Goal: Information Seeking & Learning: Learn about a topic

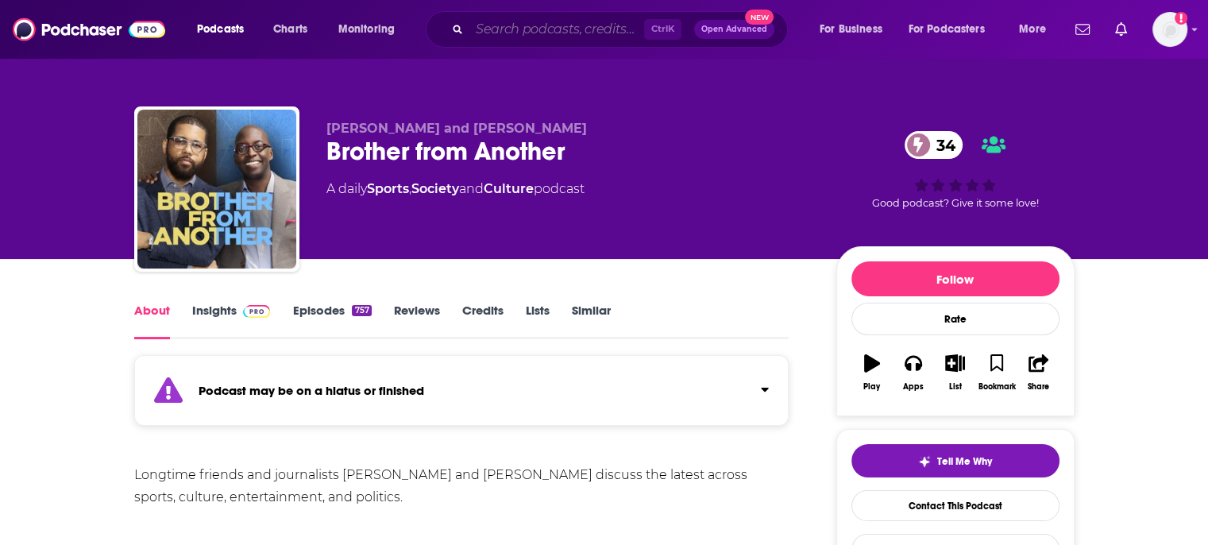
click at [518, 40] on input "Search podcasts, credits, & more..." at bounding box center [556, 29] width 175 height 25
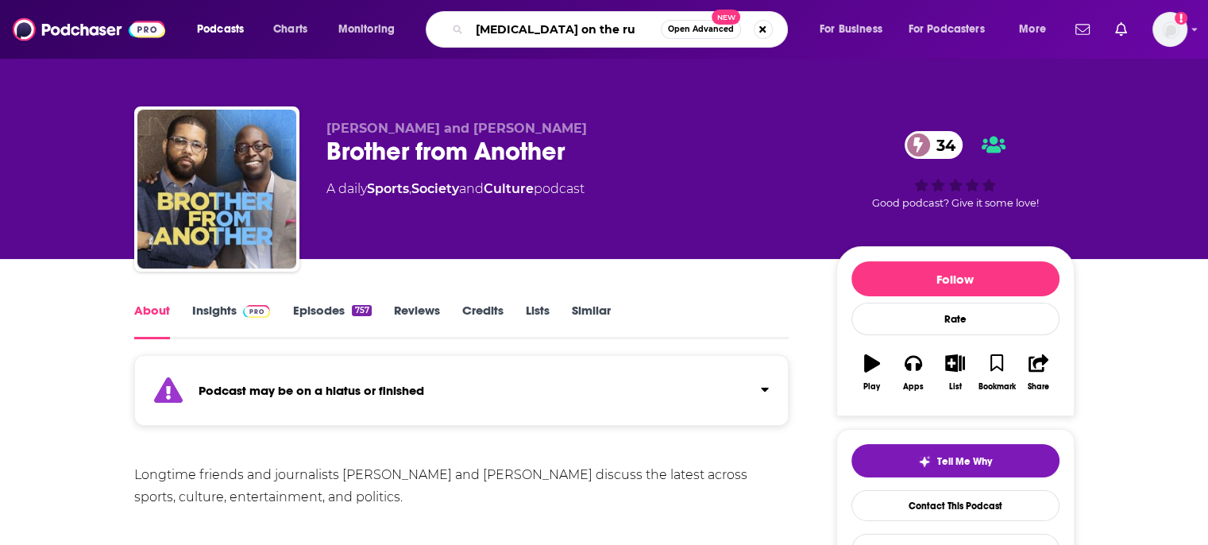
type input "[MEDICAL_DATA] on the run"
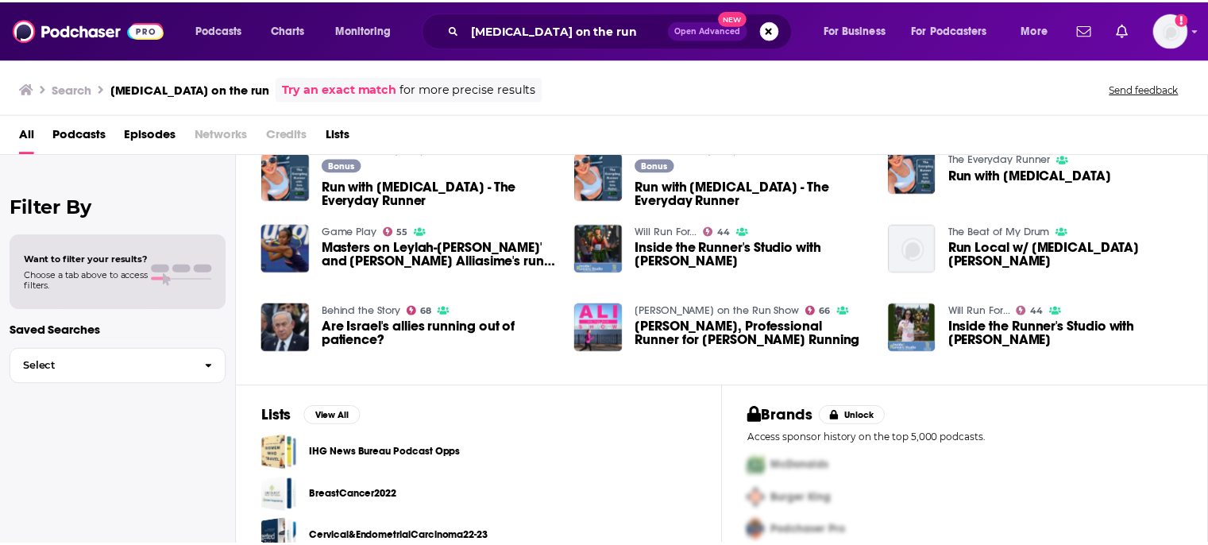
scroll to position [306, 0]
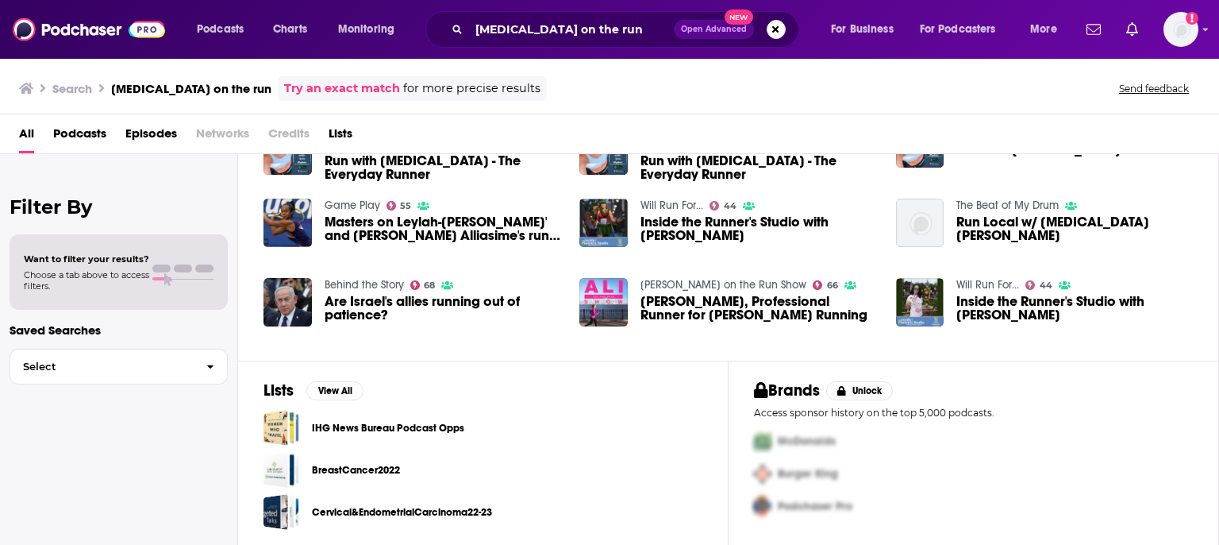
click at [686, 281] on link "[PERSON_NAME] on the Run Show" at bounding box center [724, 284] width 166 height 13
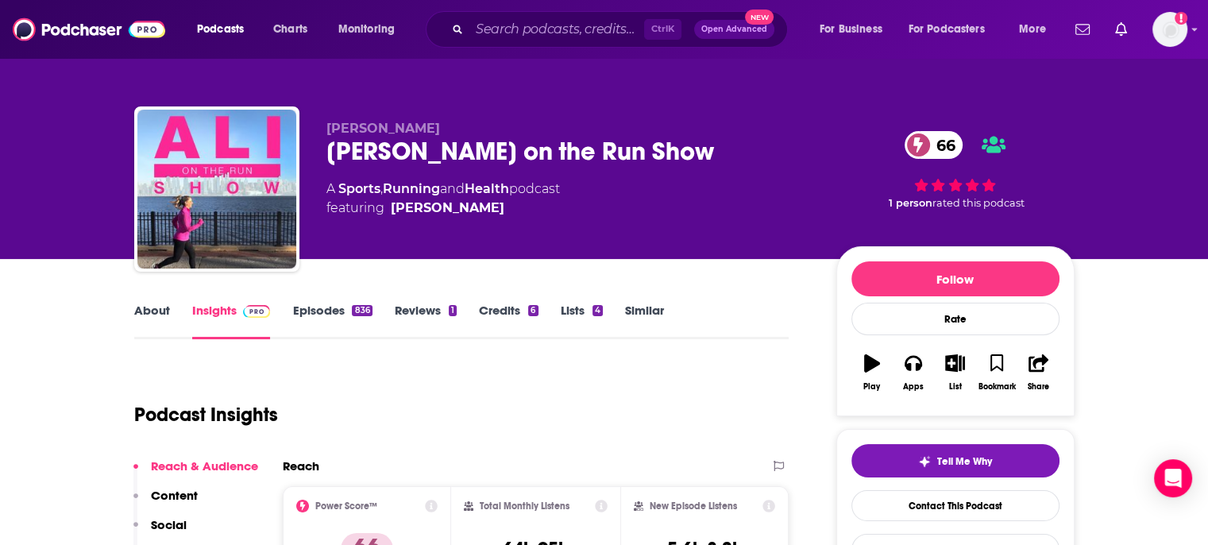
click at [150, 311] on link "About" at bounding box center [152, 320] width 36 height 37
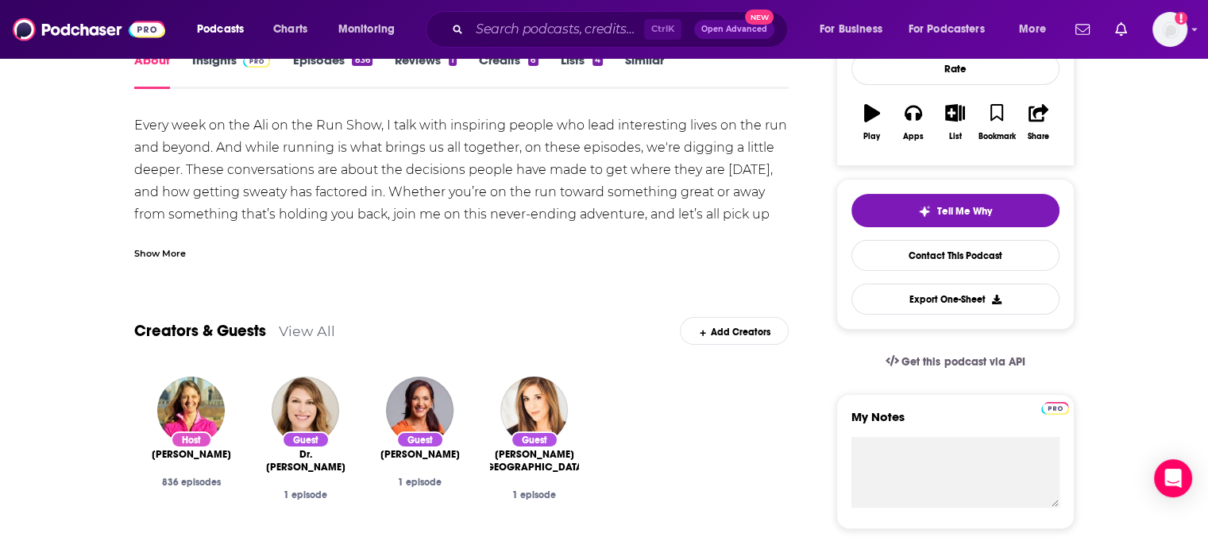
scroll to position [318, 0]
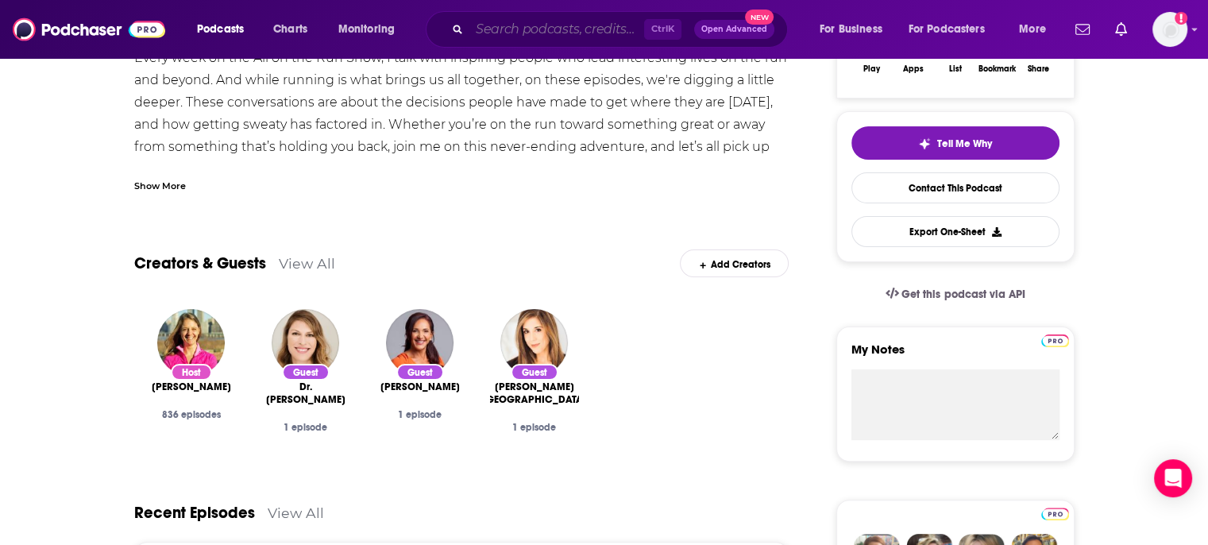
click at [505, 28] on input "Search podcasts, credits, & more..." at bounding box center [556, 29] width 175 height 25
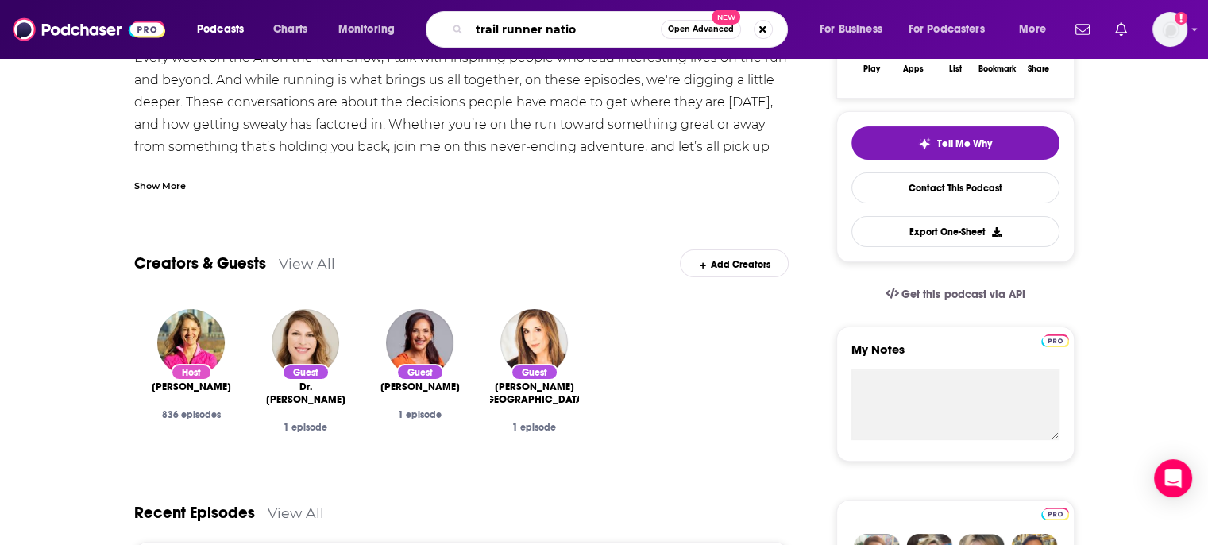
type input "trail runner nation"
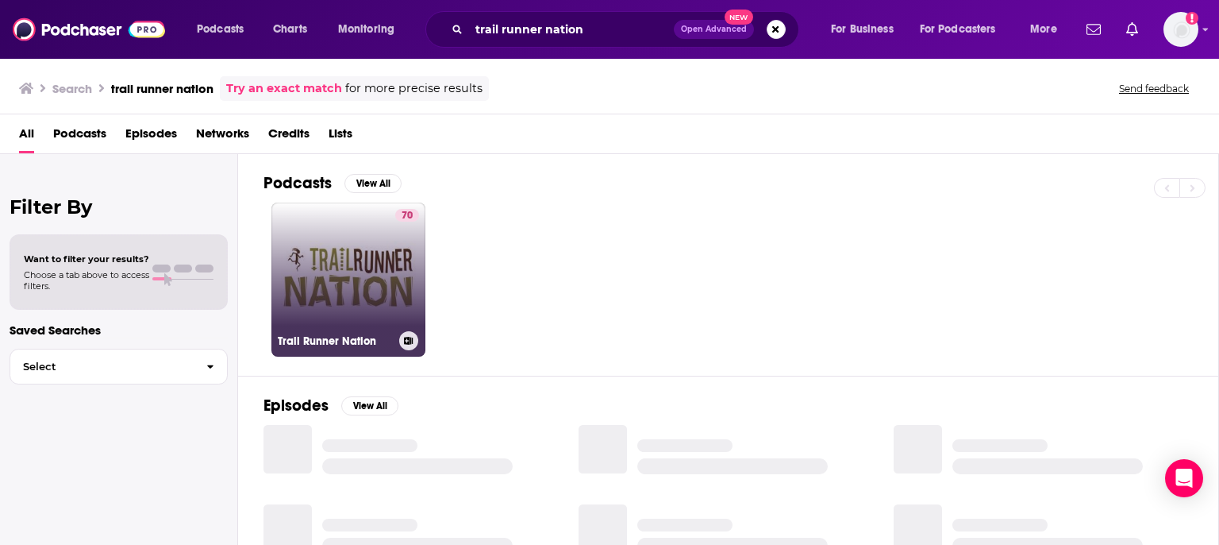
click at [395, 267] on div "70" at bounding box center [407, 270] width 24 height 122
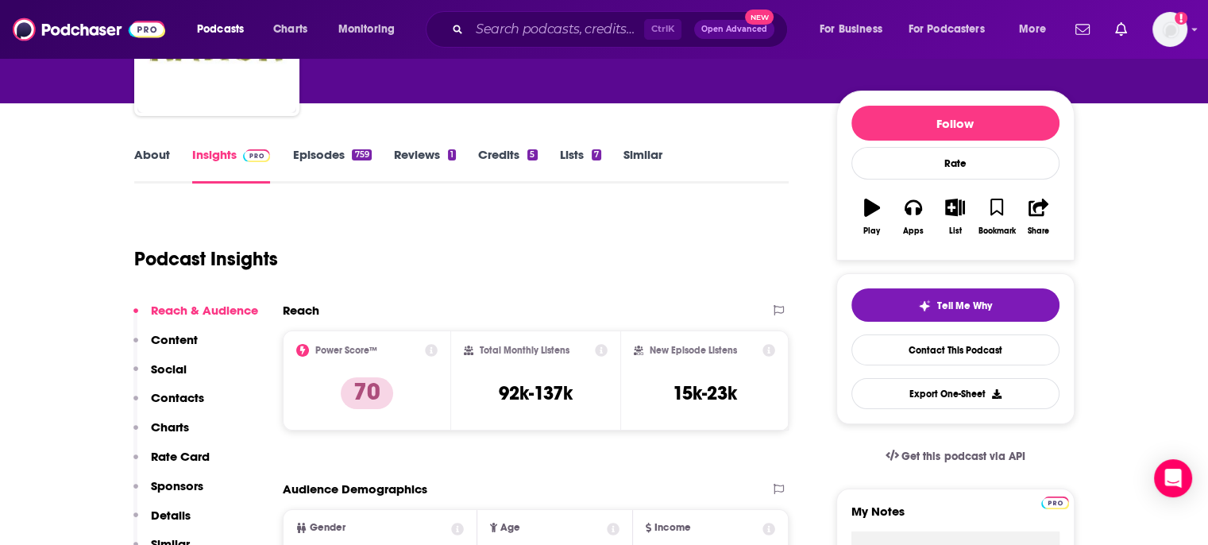
scroll to position [159, 0]
